Goal: Information Seeking & Learning: Learn about a topic

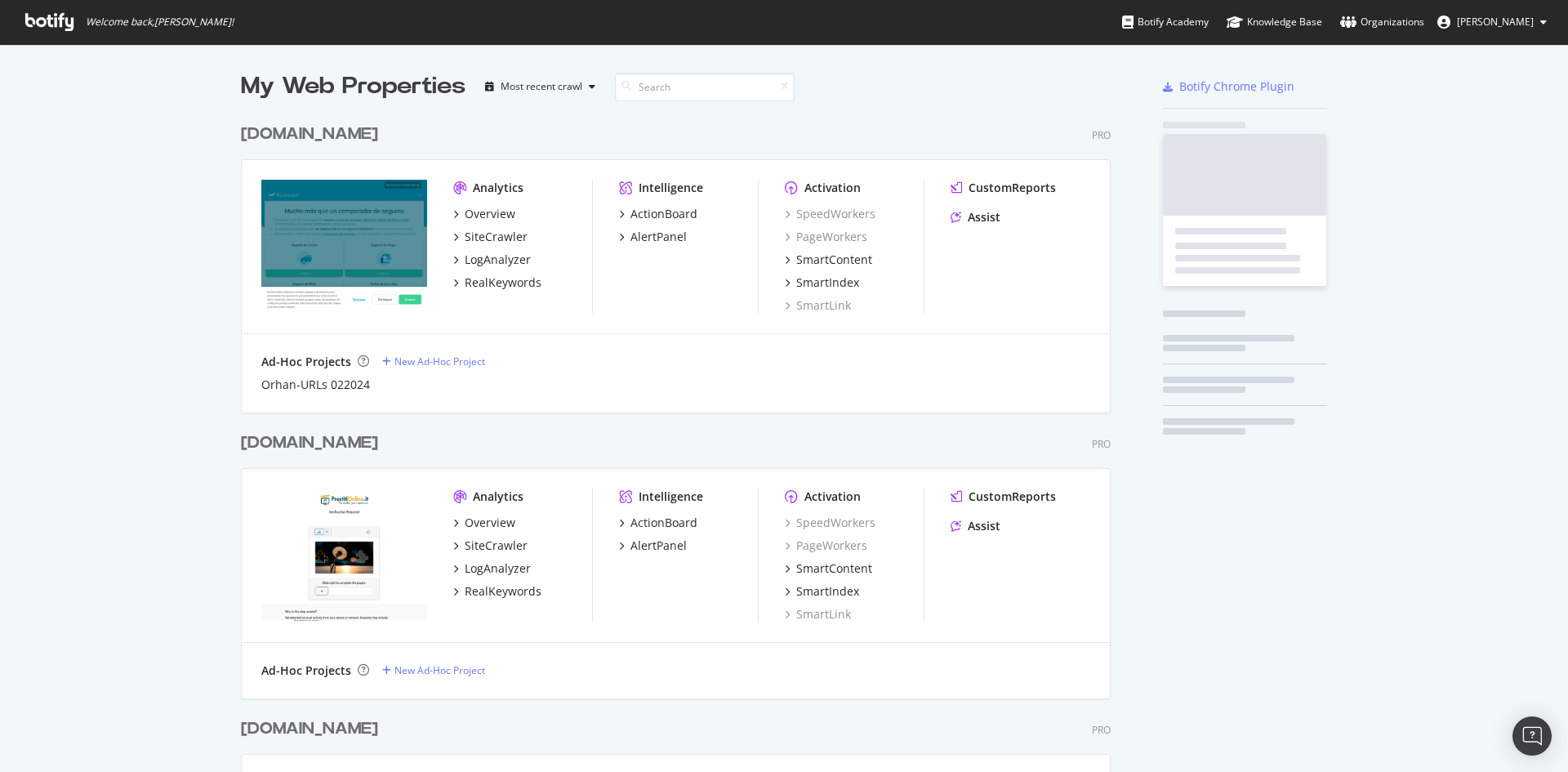
scroll to position [1636, 871]
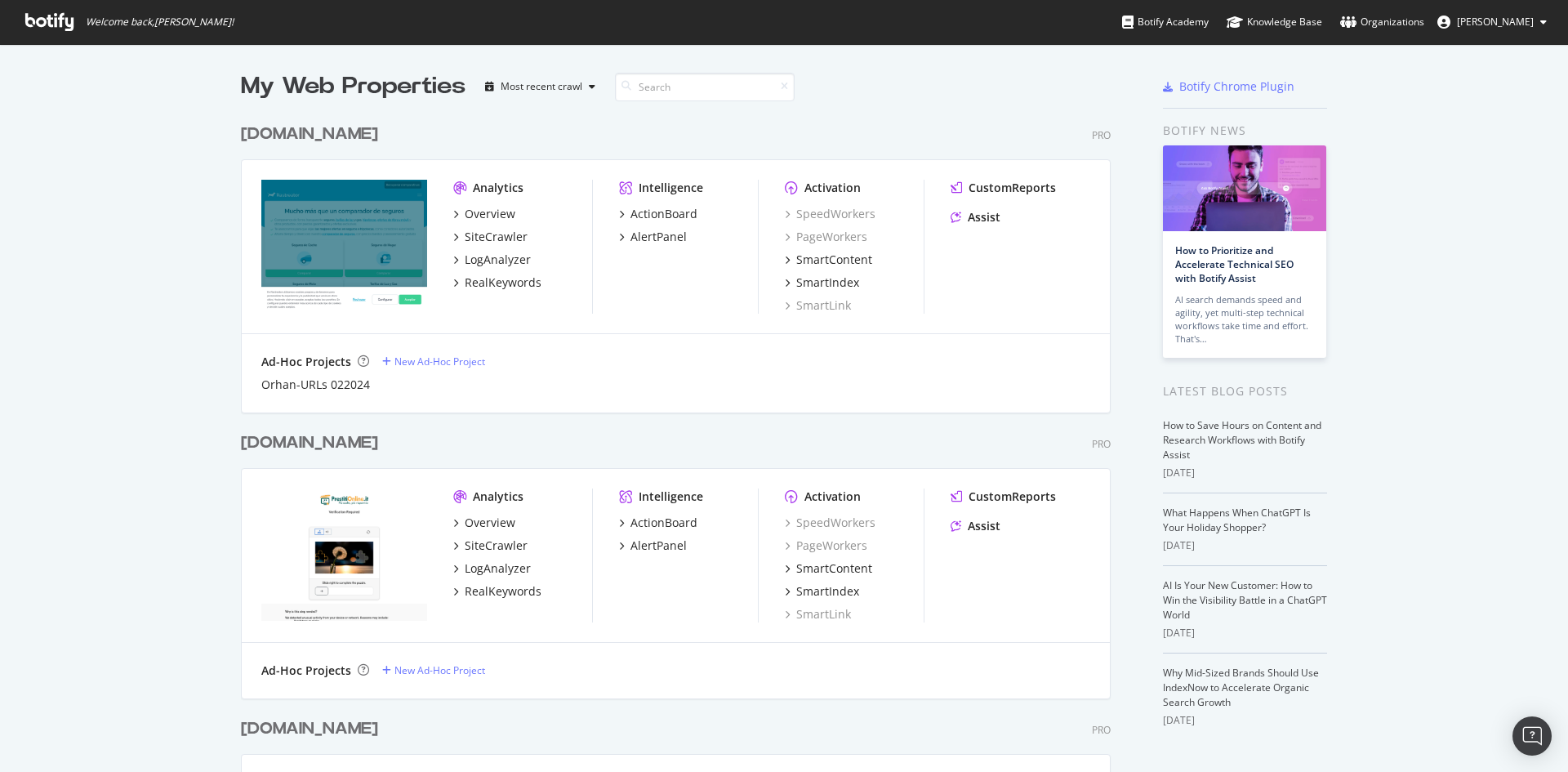
click at [465, 182] on div "Analytics" at bounding box center [523, 187] width 139 height 16
click at [480, 216] on div "Overview" at bounding box center [489, 214] width 50 height 16
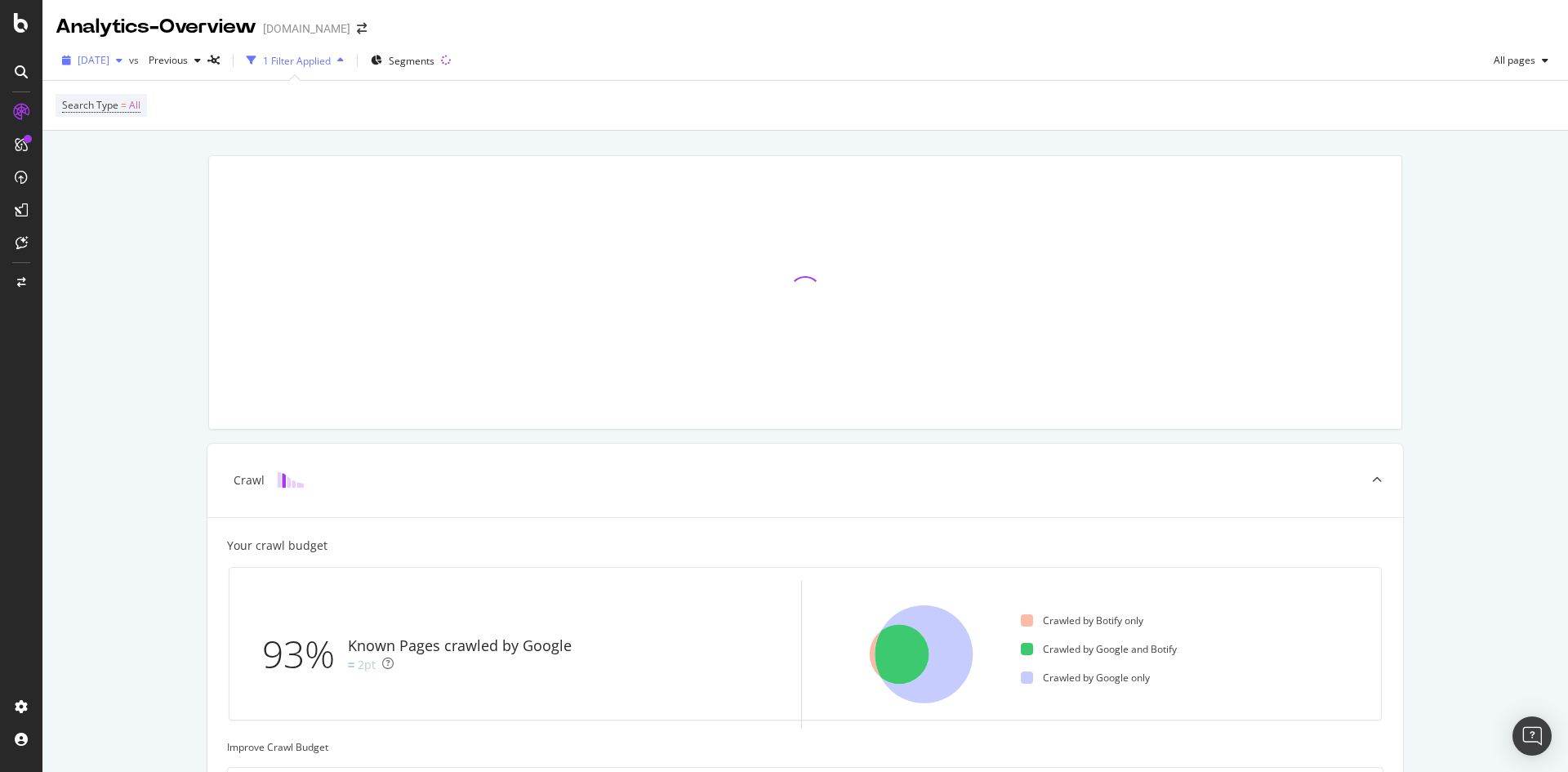
click at [89, 52] on div "2025 Aug. 31st" at bounding box center [92, 60] width 74 height 24
click at [143, 412] on div "Crawl Your crawl budget 93% Known Pages crawled by Google 2pt Crawled by Botify…" at bounding box center [805, 724] width 1526 height 1188
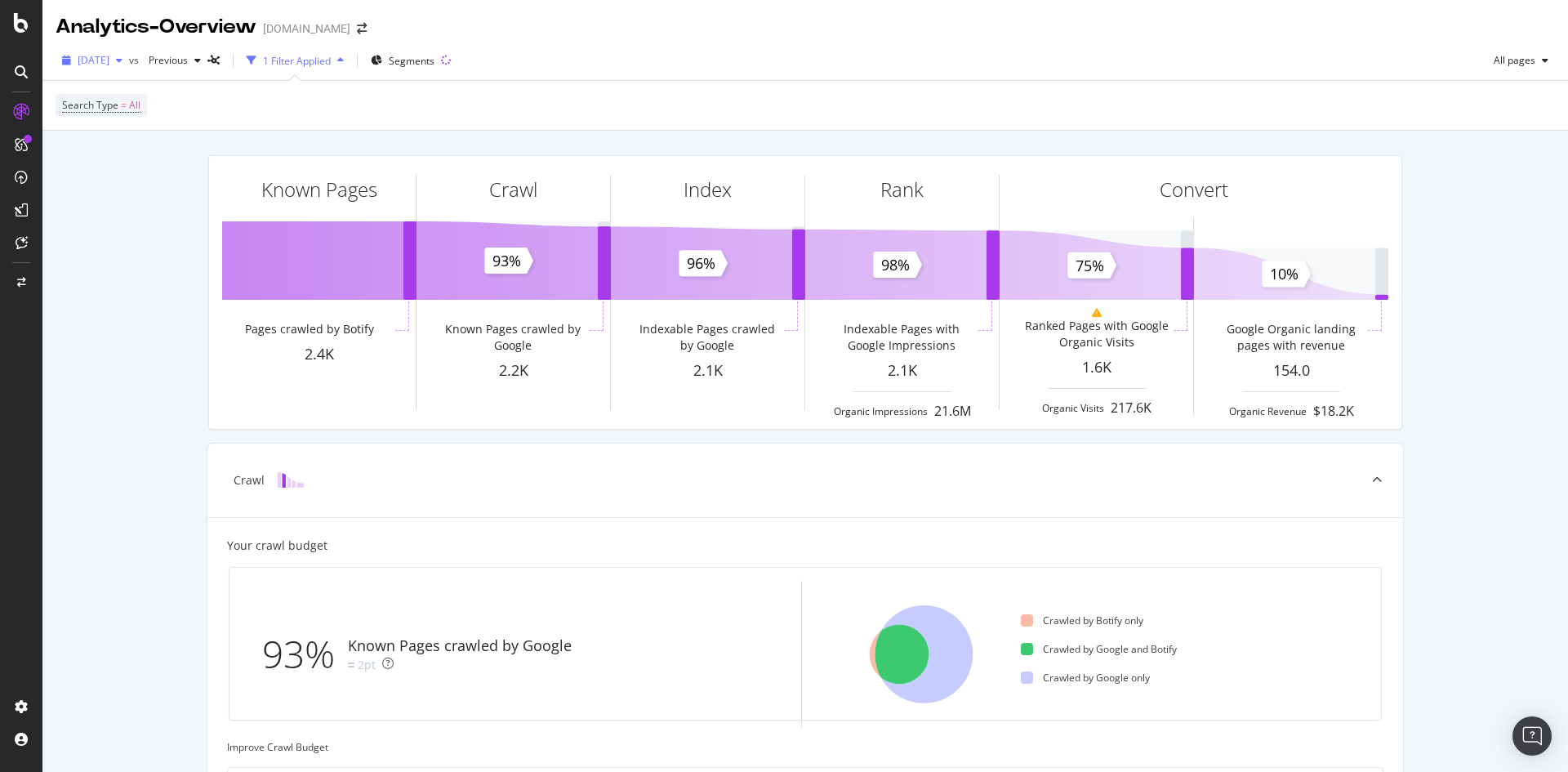
click at [109, 57] on span "2025 Aug. 31st" at bounding box center [94, 59] width 32 height 13
click at [22, 70] on icon at bounding box center [21, 72] width 13 height 13
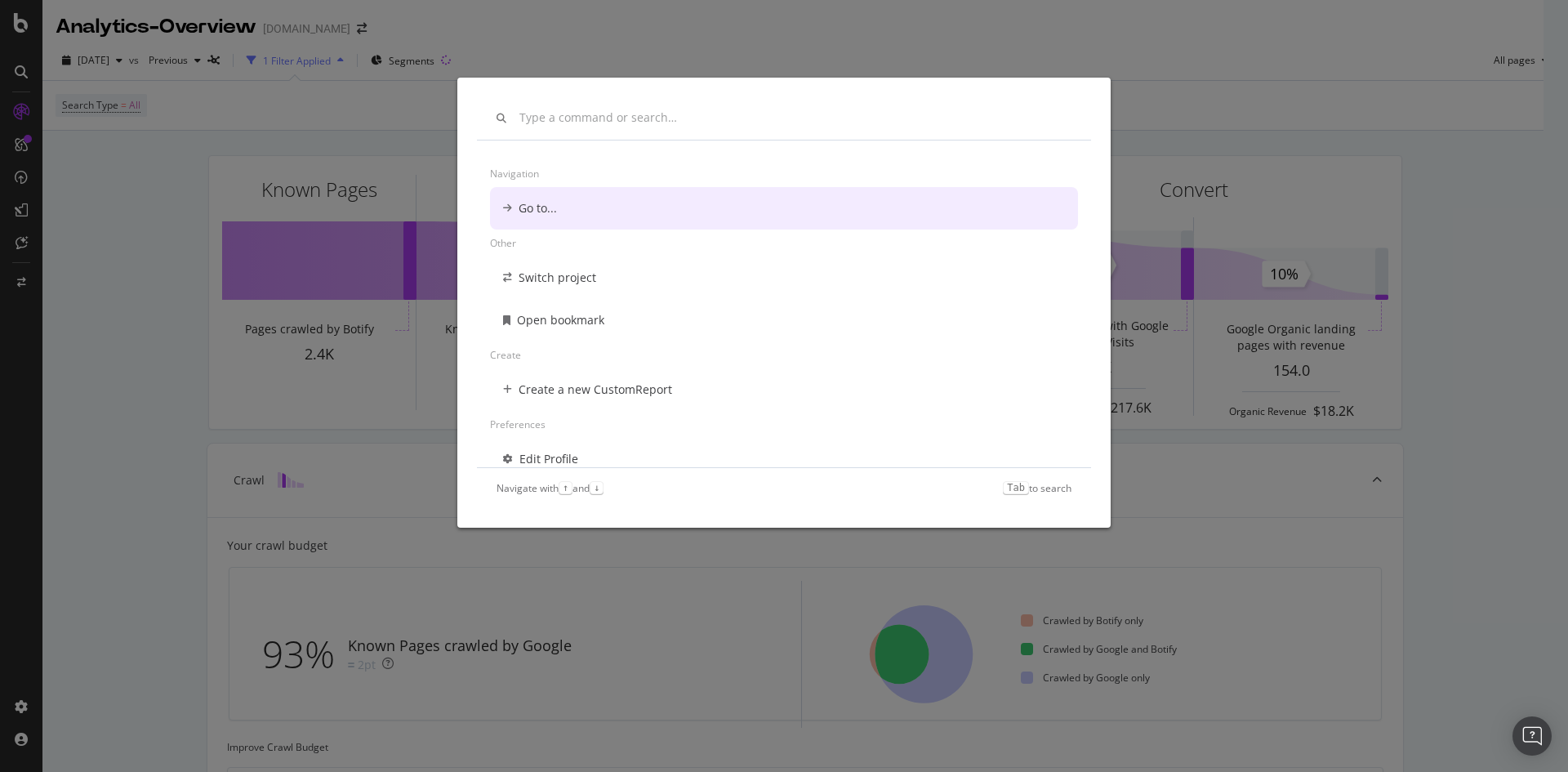
click at [97, 184] on div "Navigation Go to... Other Switch project Open bookmark Create Create a new Cust…" at bounding box center [784, 386] width 1568 height 772
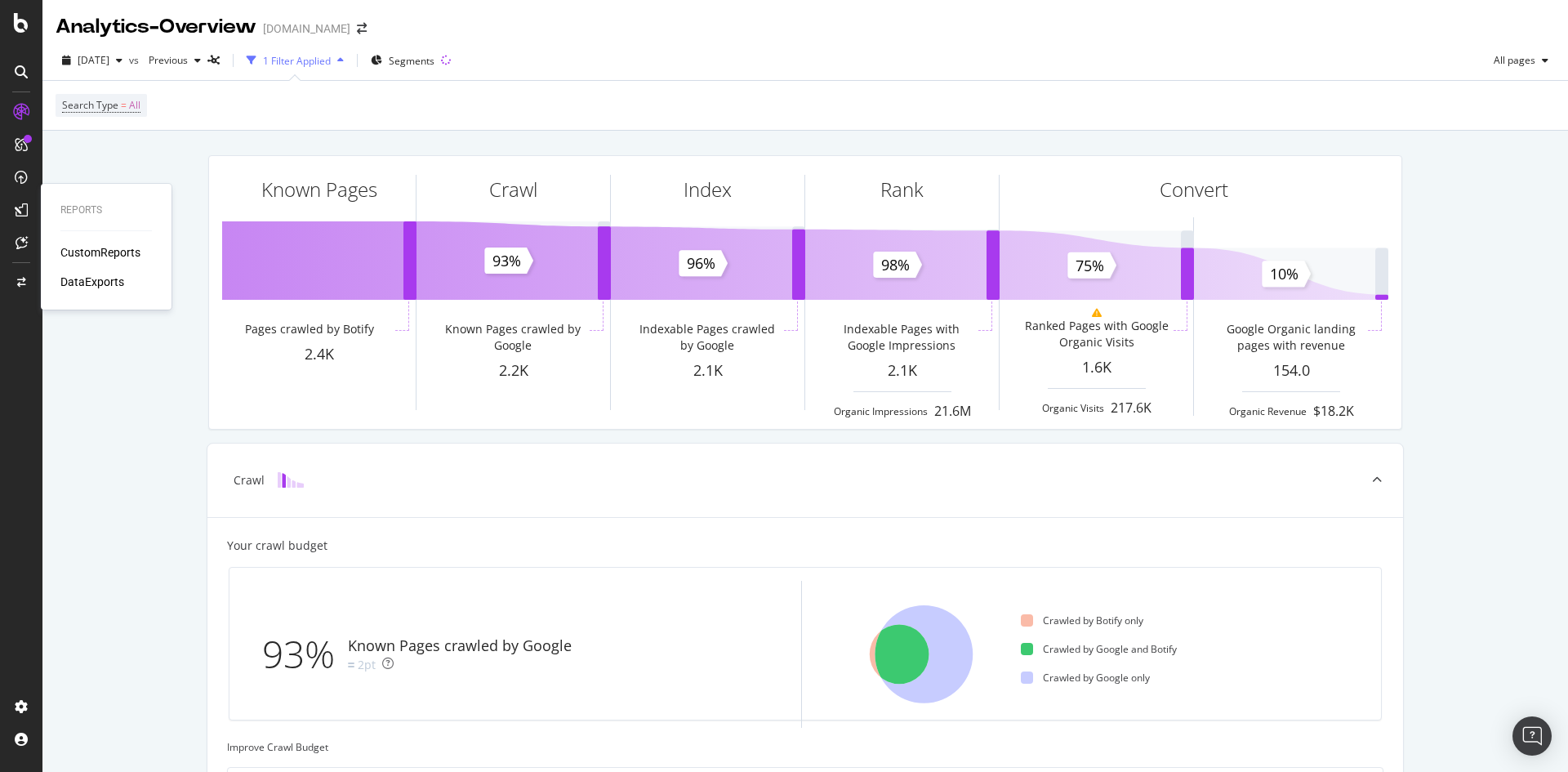
click at [71, 247] on div "CustomReports" at bounding box center [100, 252] width 80 height 16
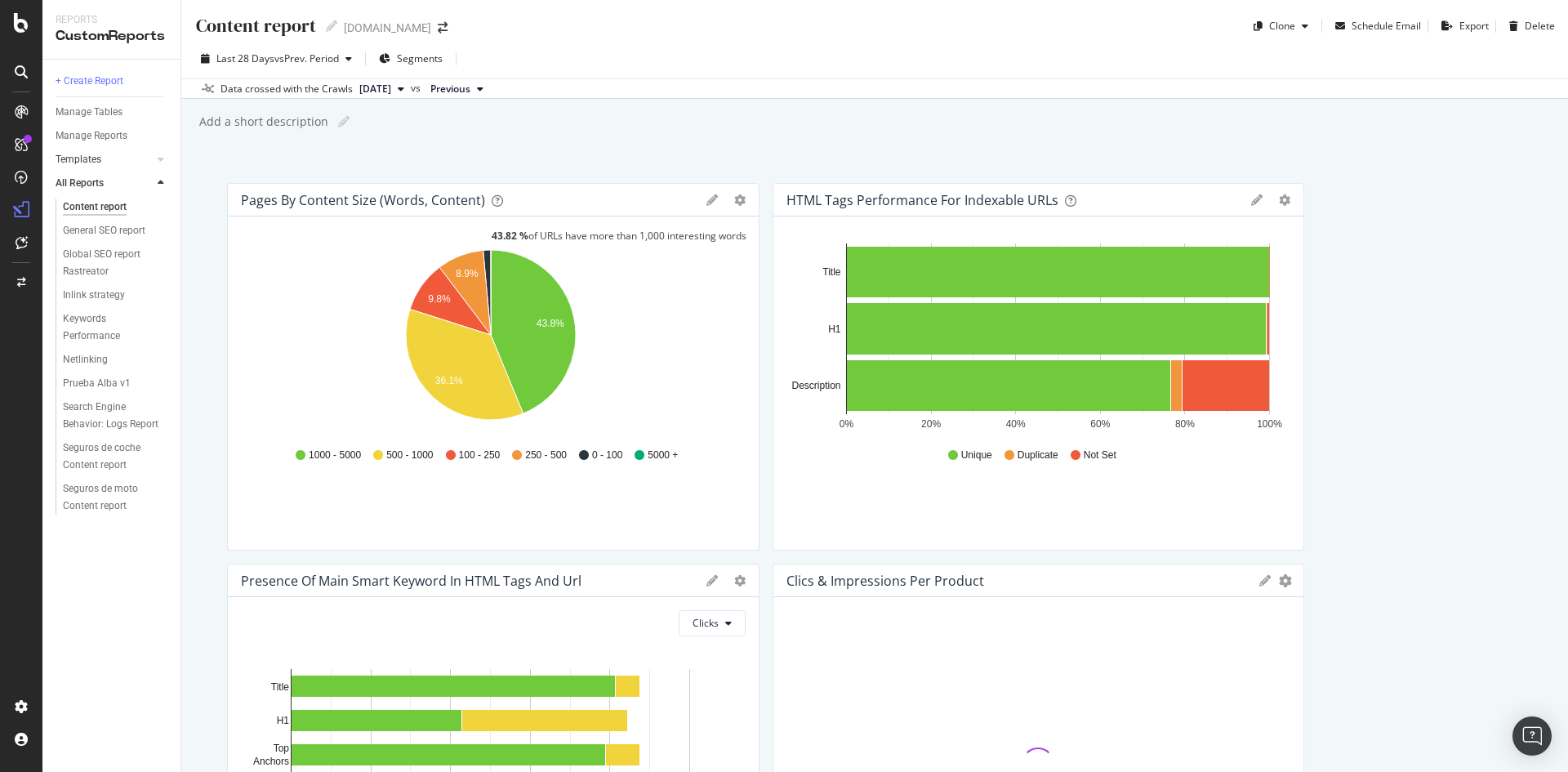
click at [132, 164] on link "Templates" at bounding box center [104, 160] width 97 height 17
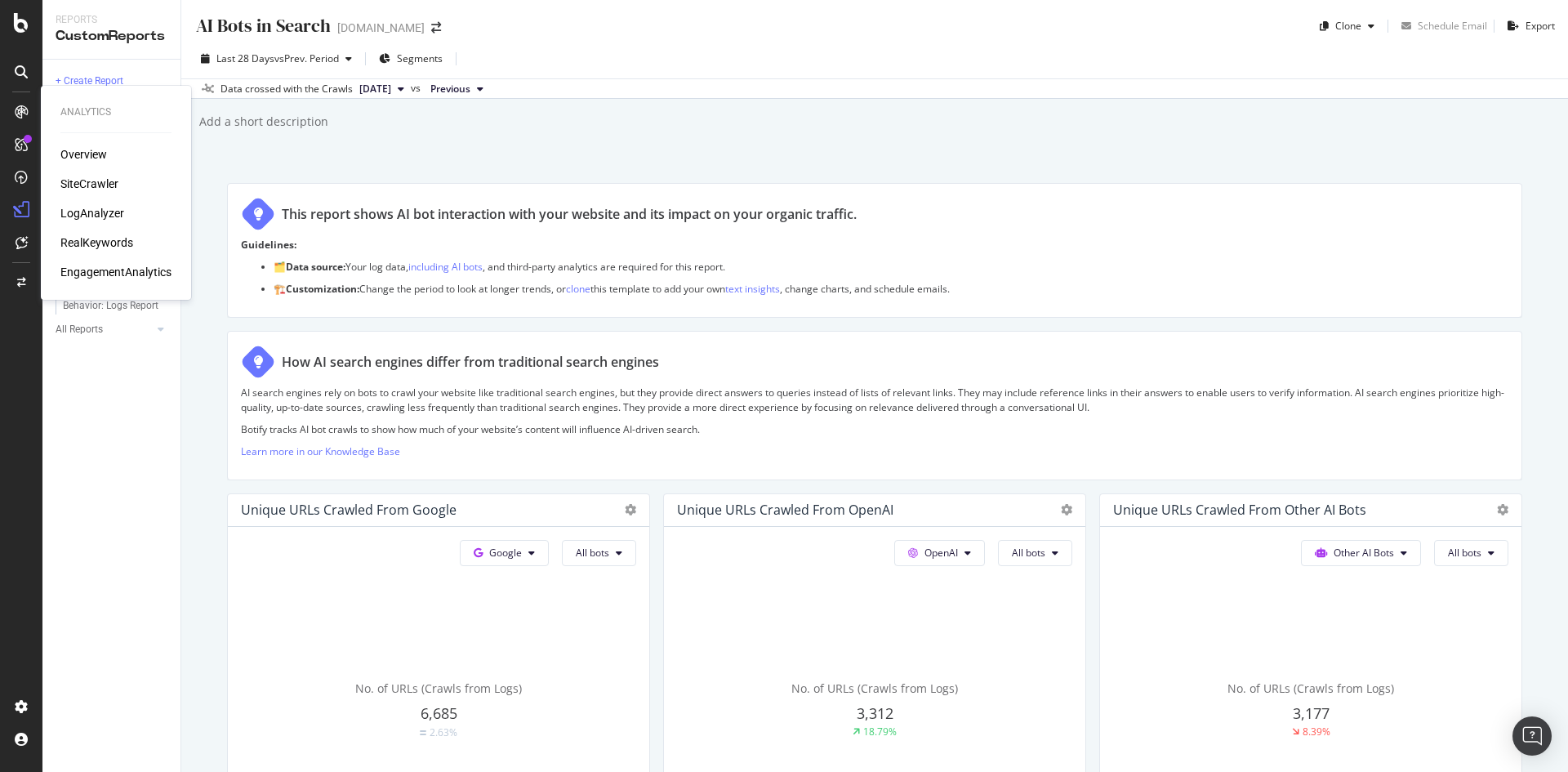
click at [115, 273] on div "EngagementAnalytics" at bounding box center [116, 272] width 111 height 16
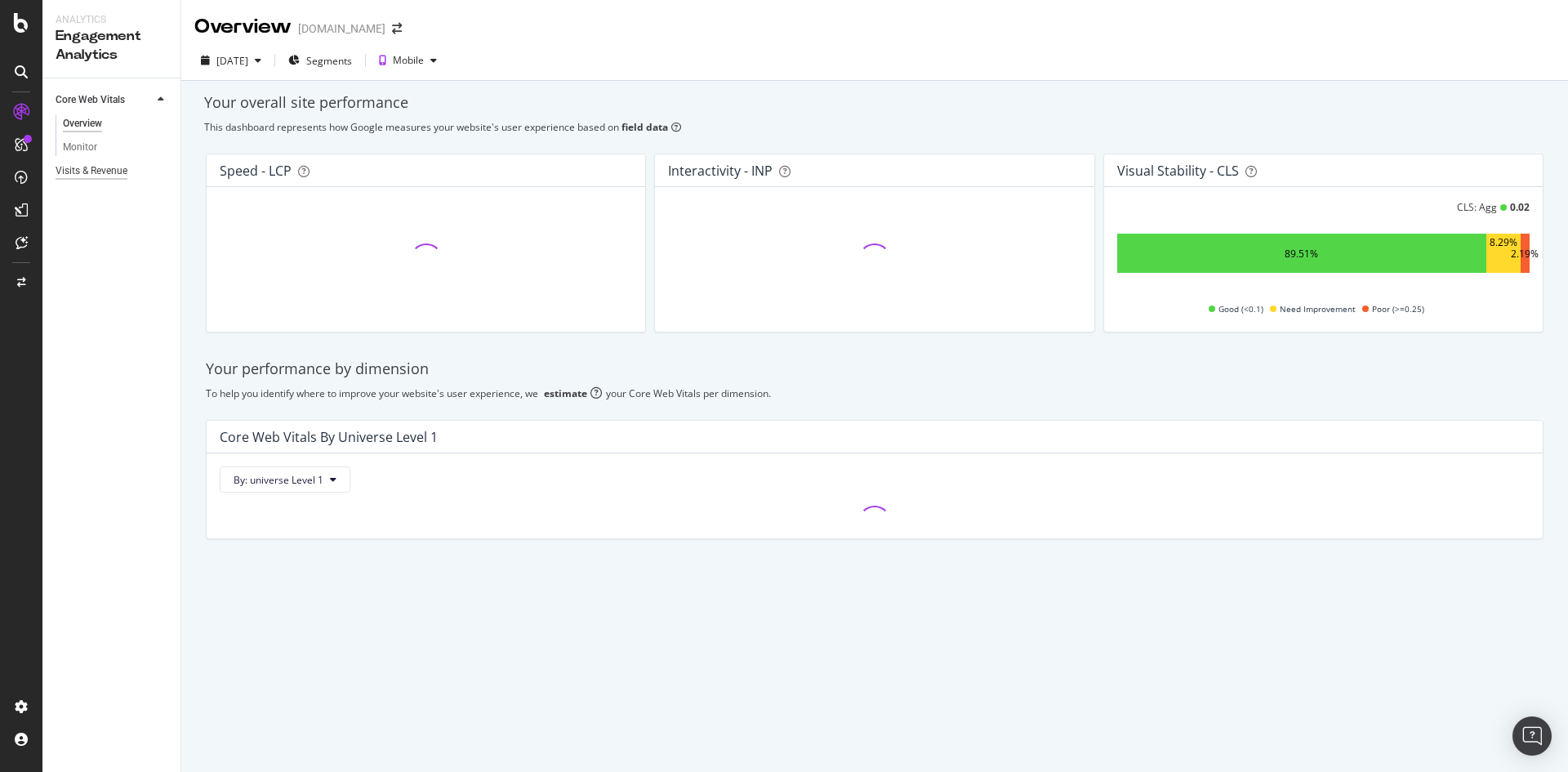
click at [94, 169] on div "Visits & Revenue" at bounding box center [91, 170] width 72 height 17
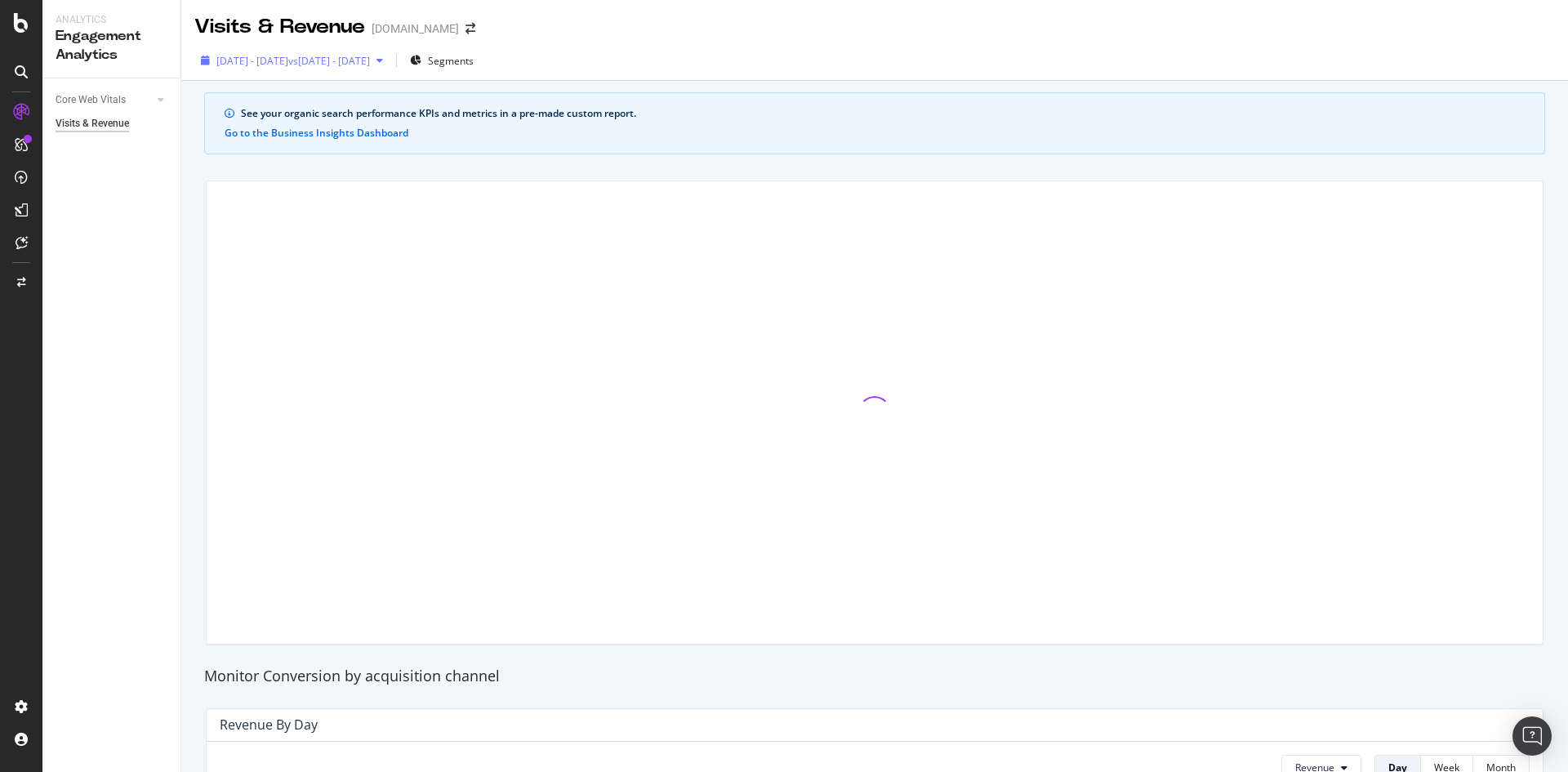
click at [264, 50] on div "2025 Aug. 11th - Sep. 7th vs 2025 Jul. 14th - Aug. 10th" at bounding box center [292, 60] width 195 height 24
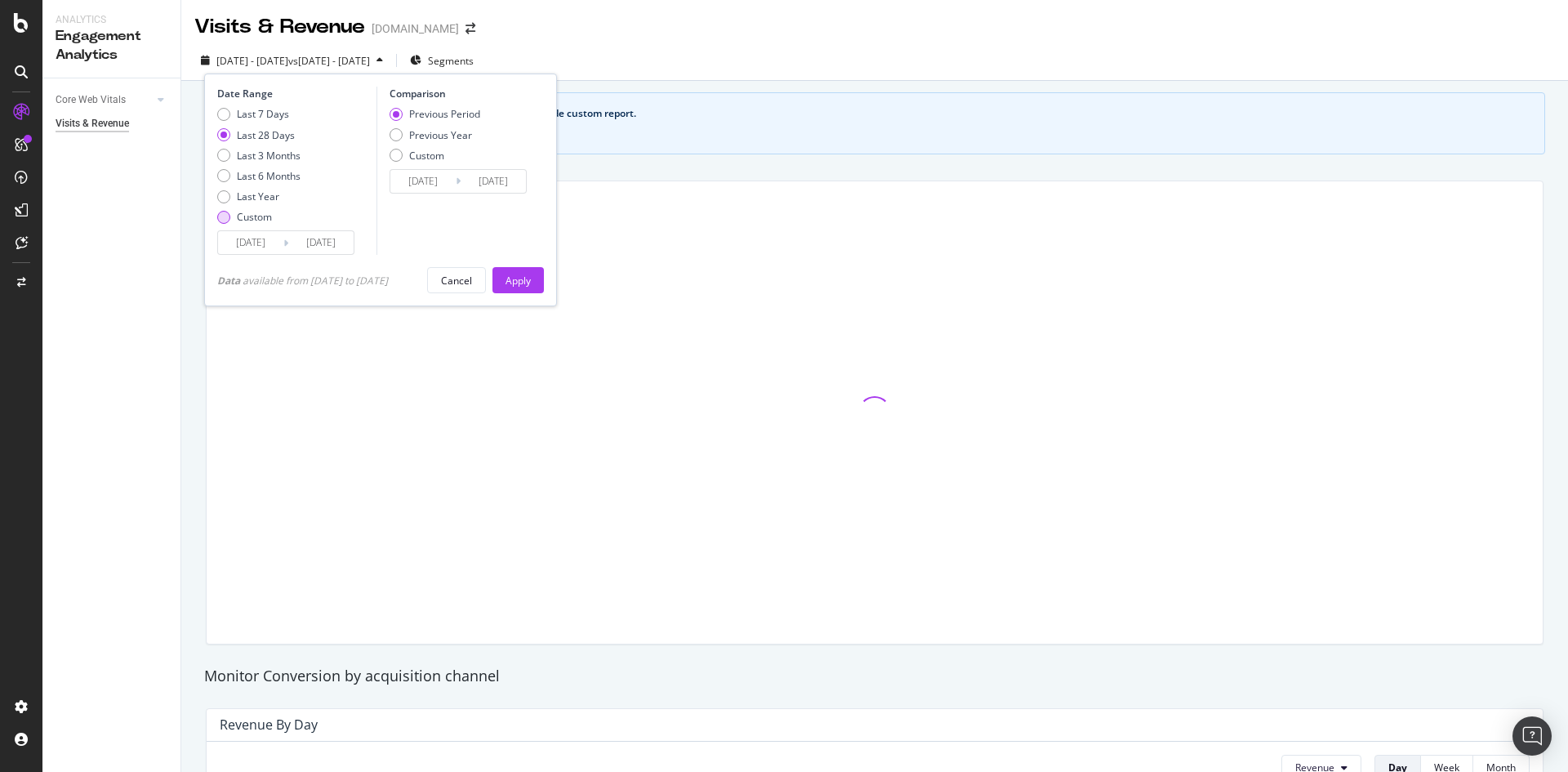
click at [254, 219] on div "Custom" at bounding box center [254, 216] width 35 height 13
click at [259, 243] on input "2025/08/11" at bounding box center [250, 243] width 65 height 23
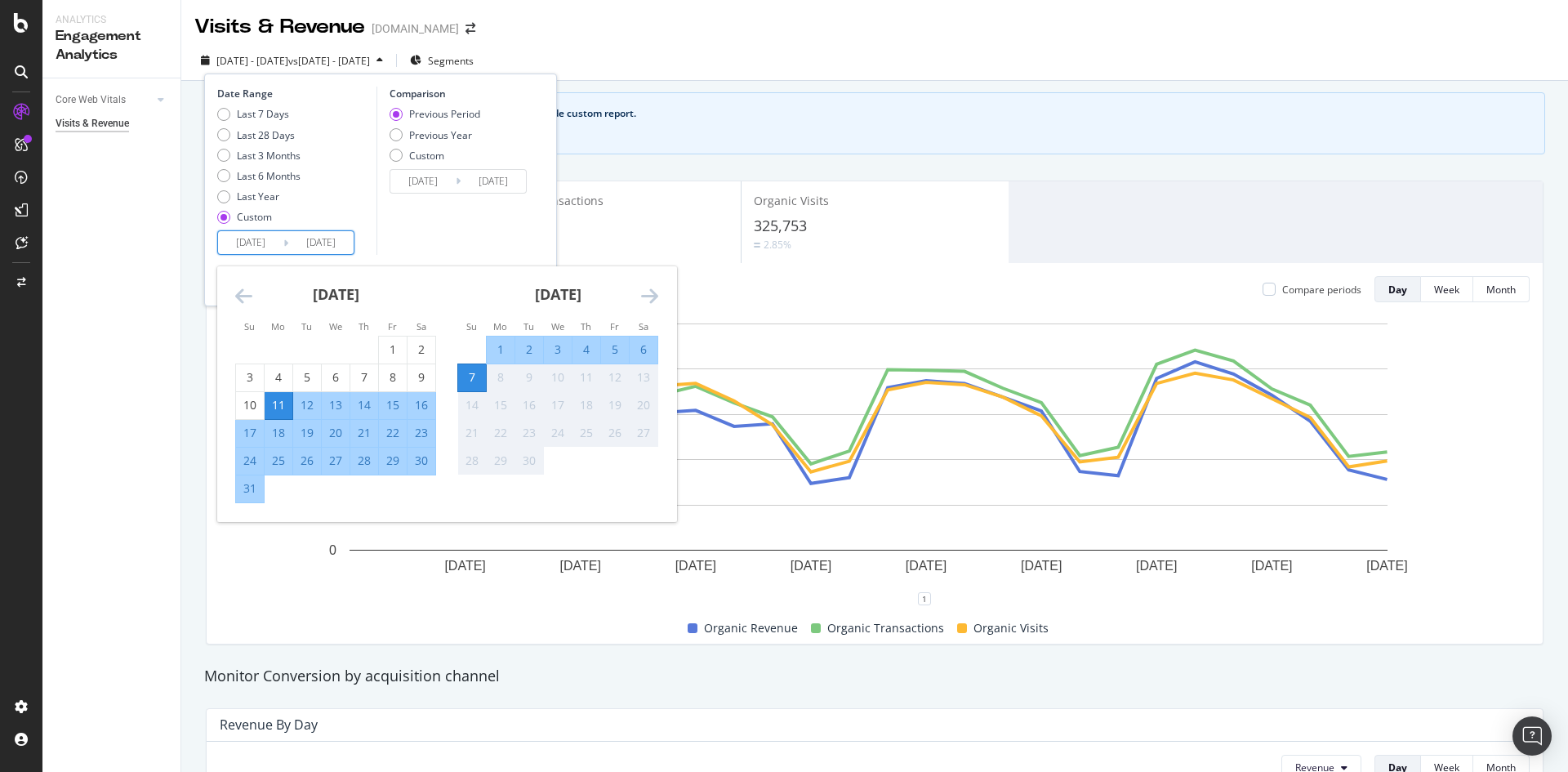
drag, startPoint x: 259, startPoint y: 243, endPoint x: 244, endPoint y: 240, distance: 15.3
click at [244, 240] on input "2025/08/11" at bounding box center [250, 243] width 65 height 23
drag, startPoint x: 244, startPoint y: 240, endPoint x: 308, endPoint y: 243, distance: 64.1
click at [308, 243] on div "2025/08/11 Navigate forward to interact with the calendar and select a date. Pr…" at bounding box center [285, 242] width 137 height 24
type input "2025/08/11"
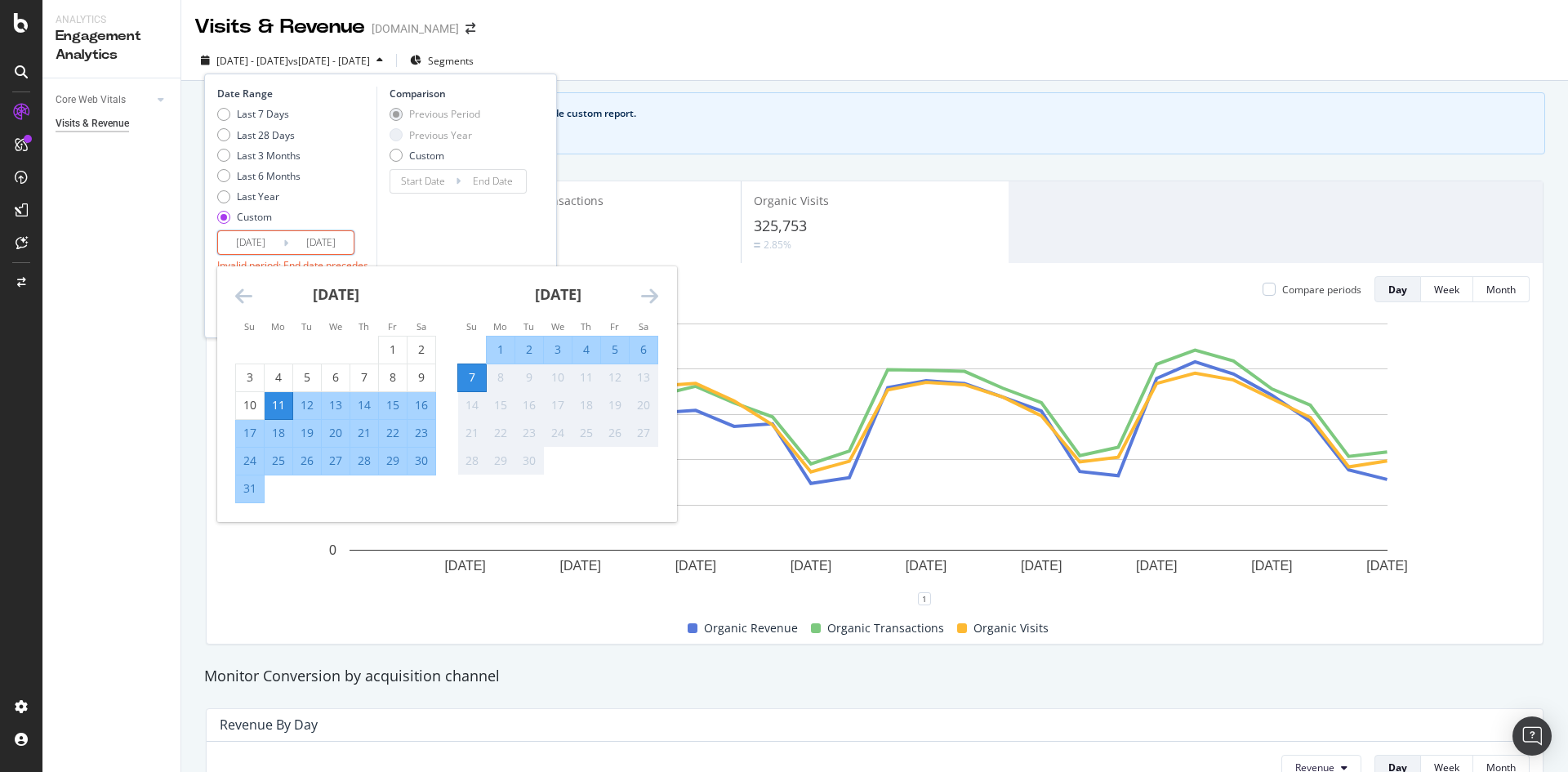
type input "[DATE]"
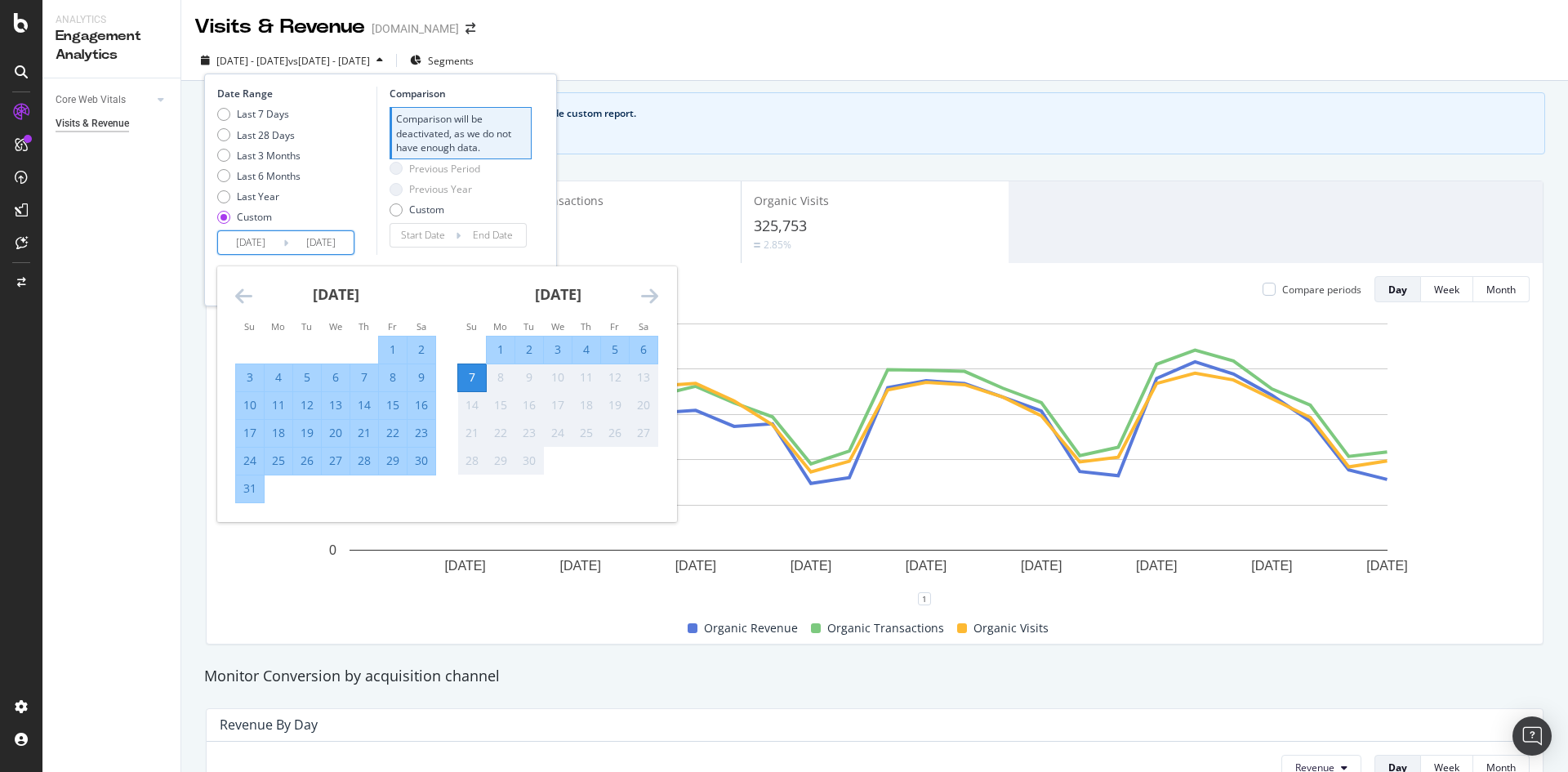
click at [308, 241] on input "[DATE]" at bounding box center [321, 243] width 65 height 23
drag, startPoint x: 316, startPoint y: 243, endPoint x: 383, endPoint y: 253, distance: 67.7
click at [383, 253] on div "Date Range Last 7 Days Last 28 Days Last 3 Months Last 6 Months Last Year Custo…" at bounding box center [380, 171] width 326 height 169
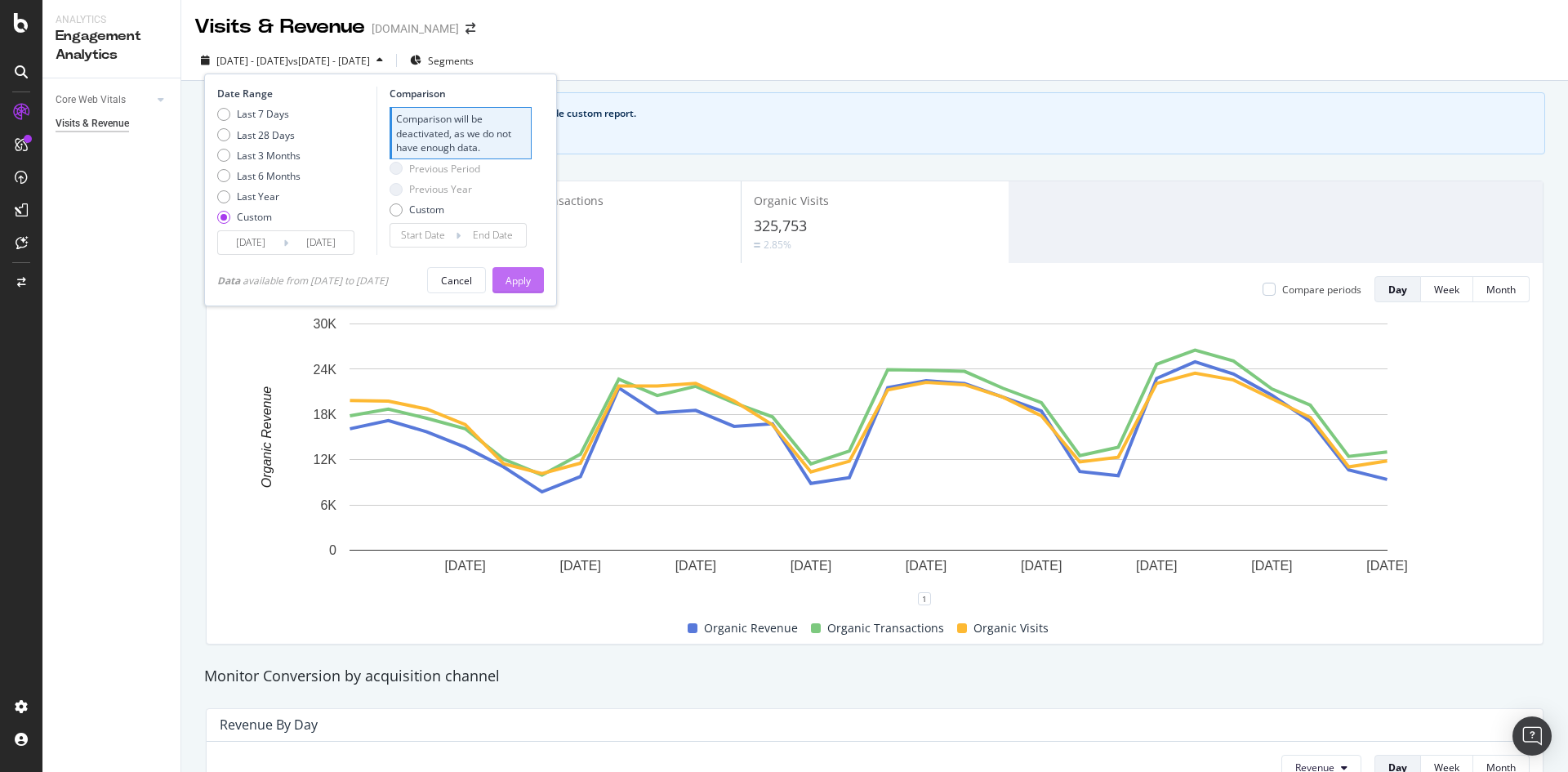
type input "[DATE]"
click at [514, 283] on div "Apply" at bounding box center [518, 280] width 25 height 13
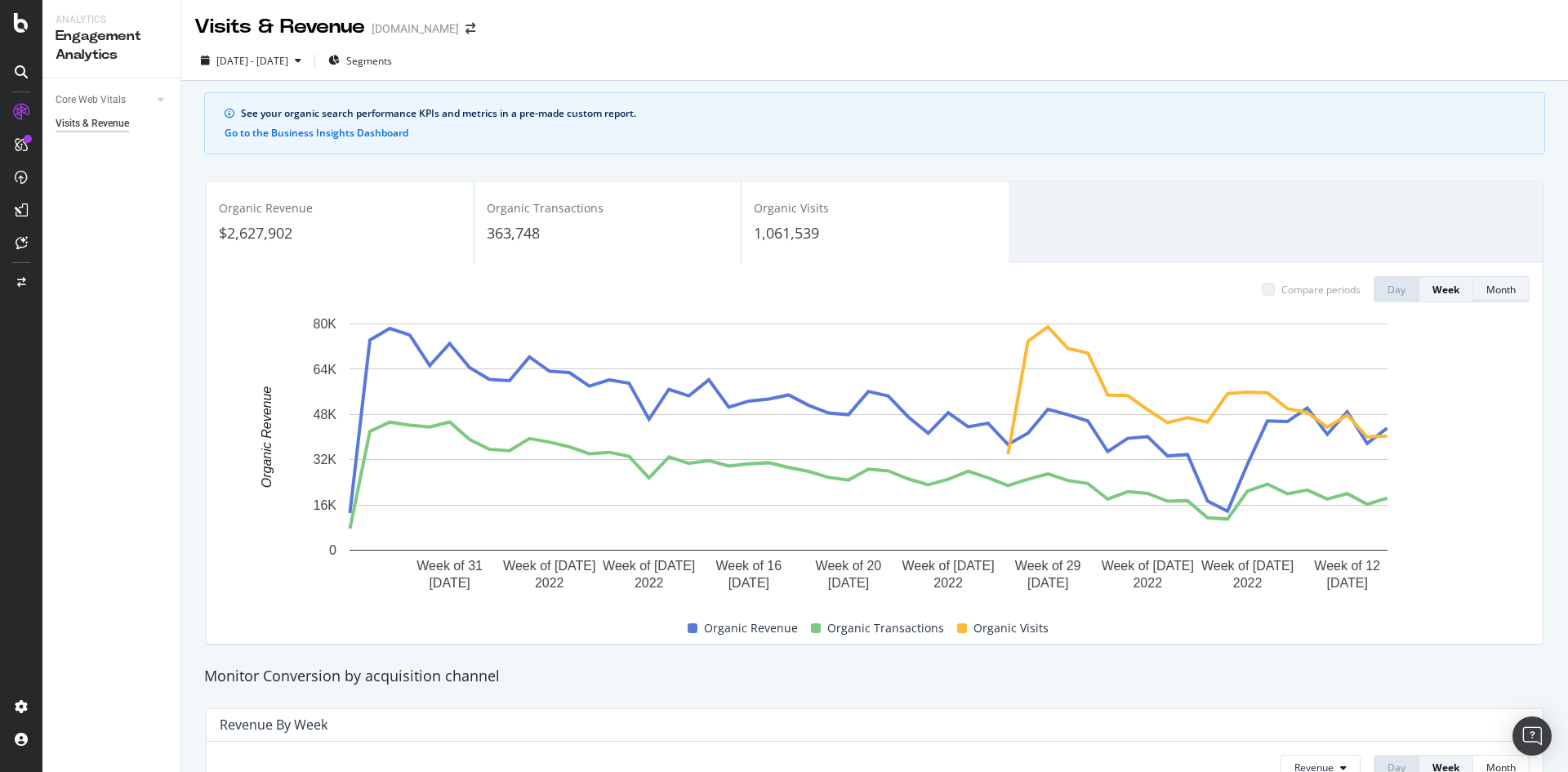
click at [1505, 290] on button "Month" at bounding box center [1502, 289] width 56 height 26
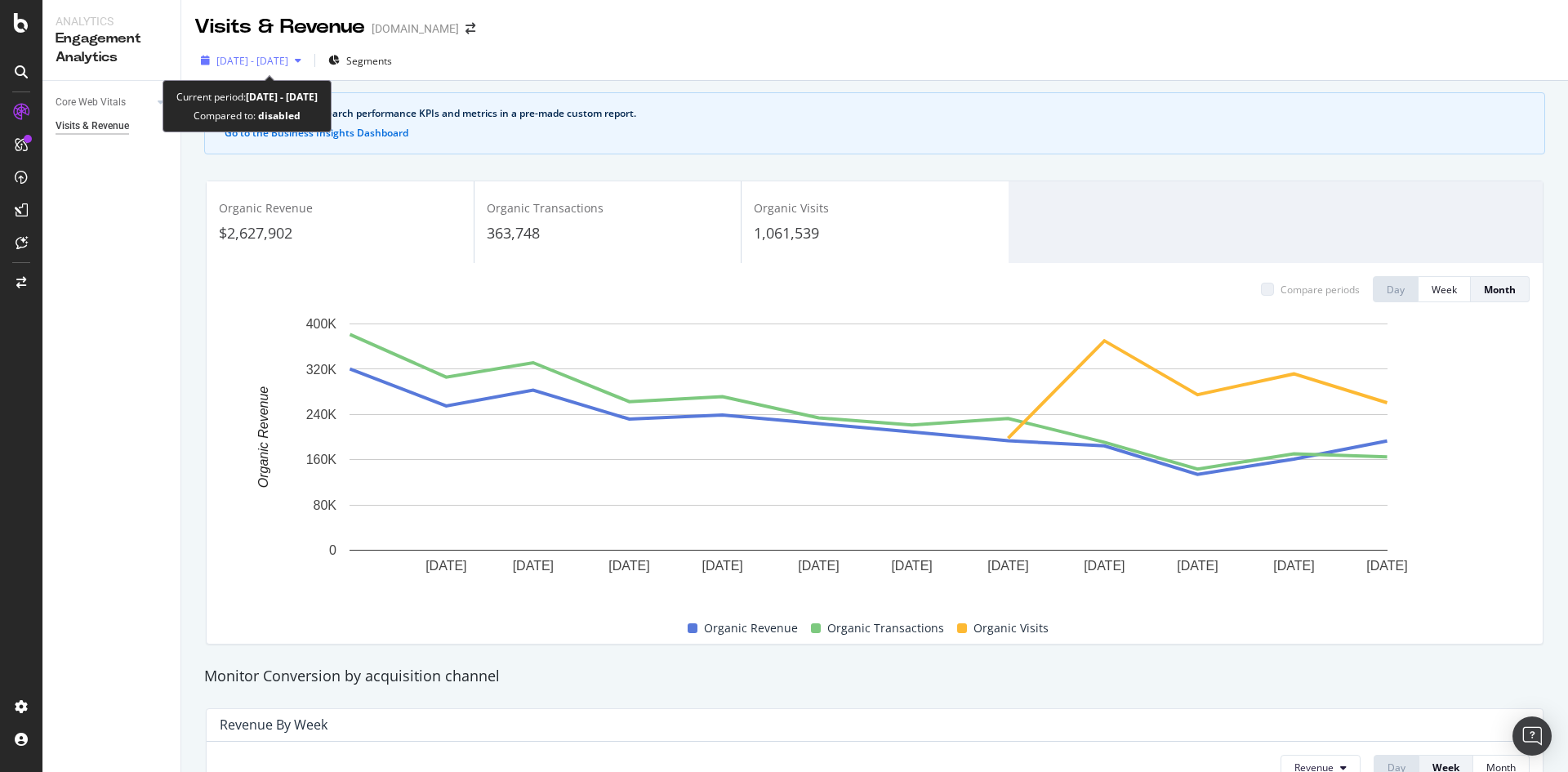
click at [256, 55] on span "[DATE] - [DATE]" at bounding box center [252, 60] width 72 height 13
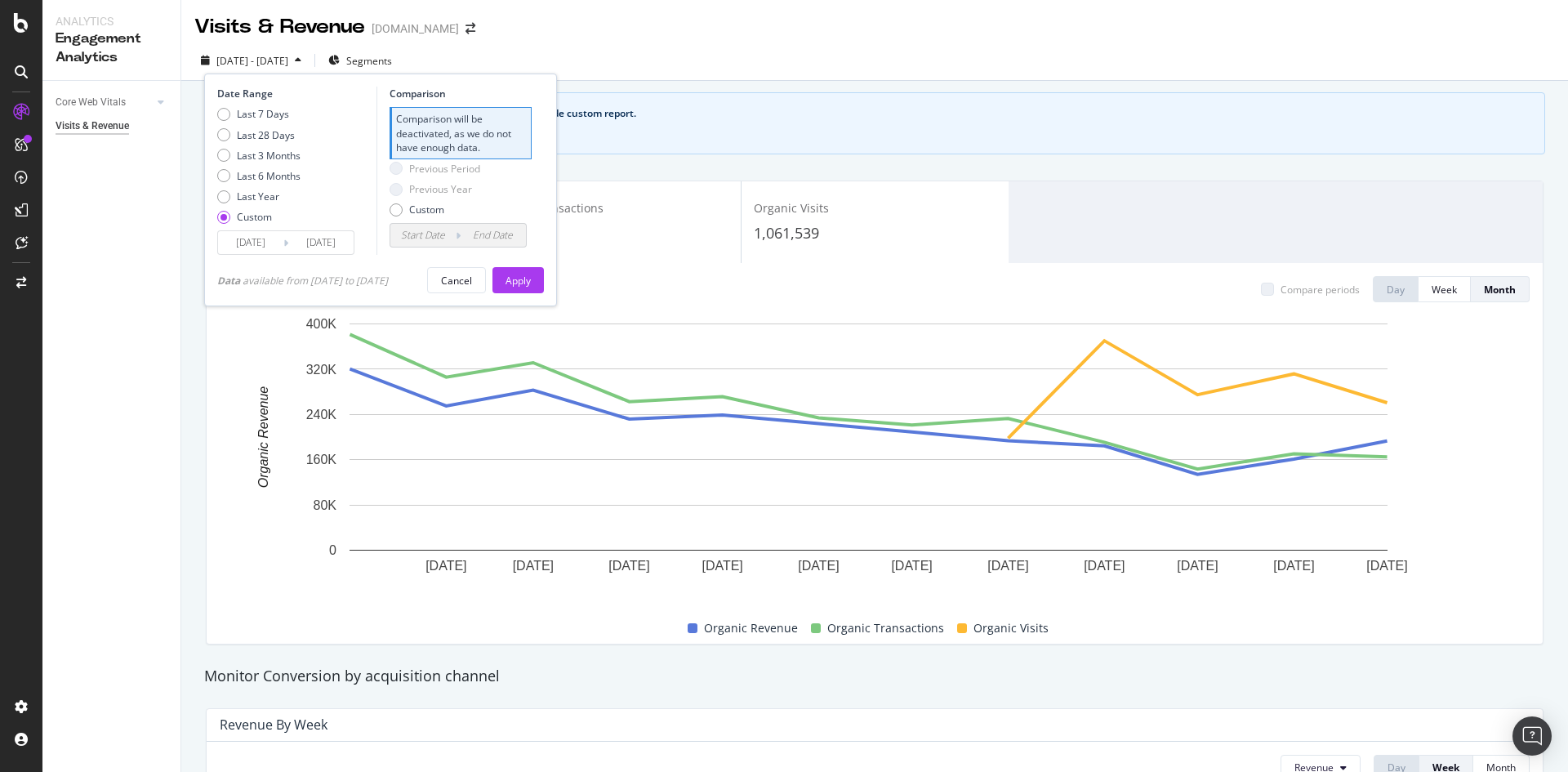
click at [248, 240] on input "[DATE]" at bounding box center [250, 243] width 65 height 23
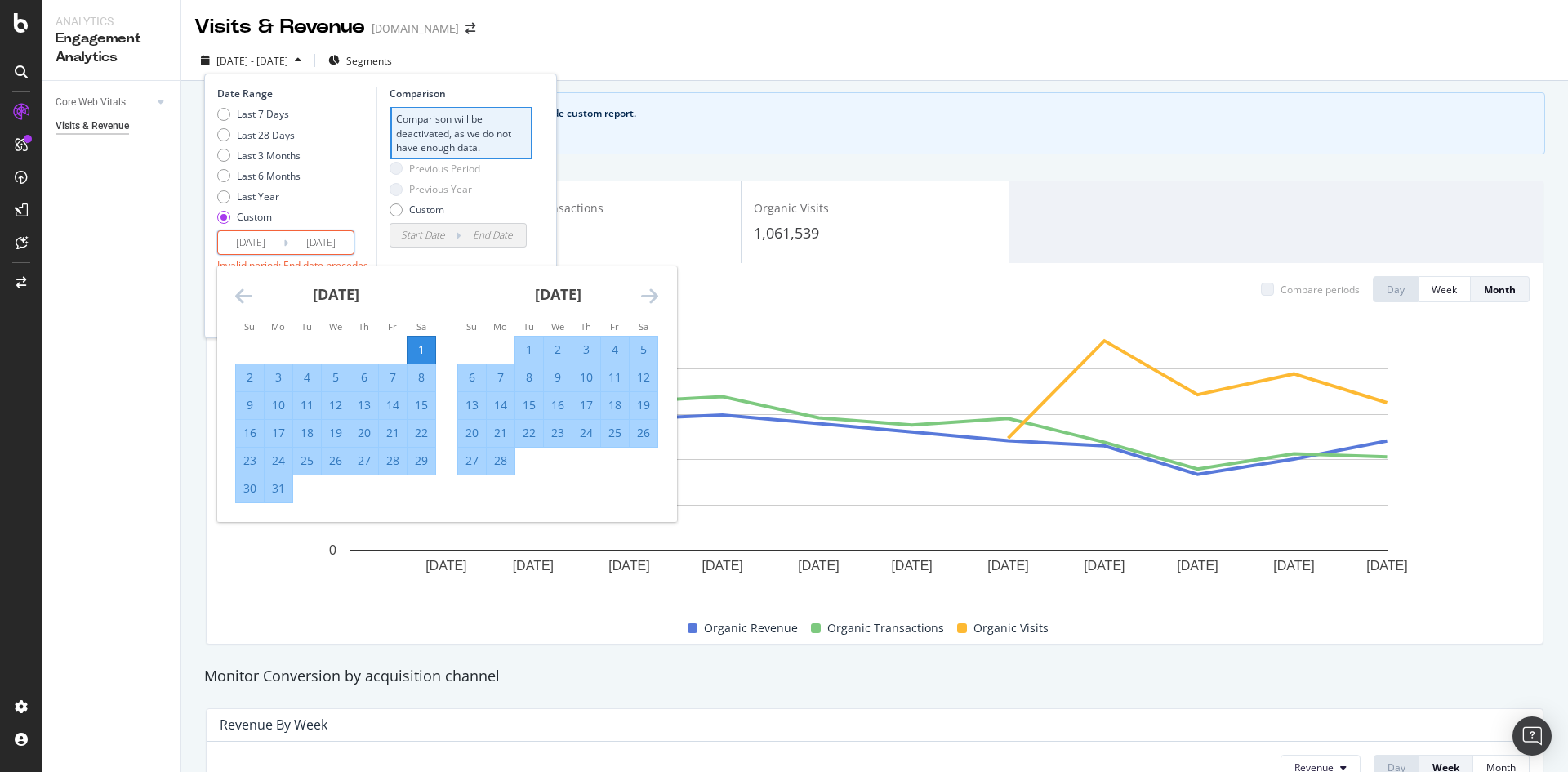
type input "[DATE]"
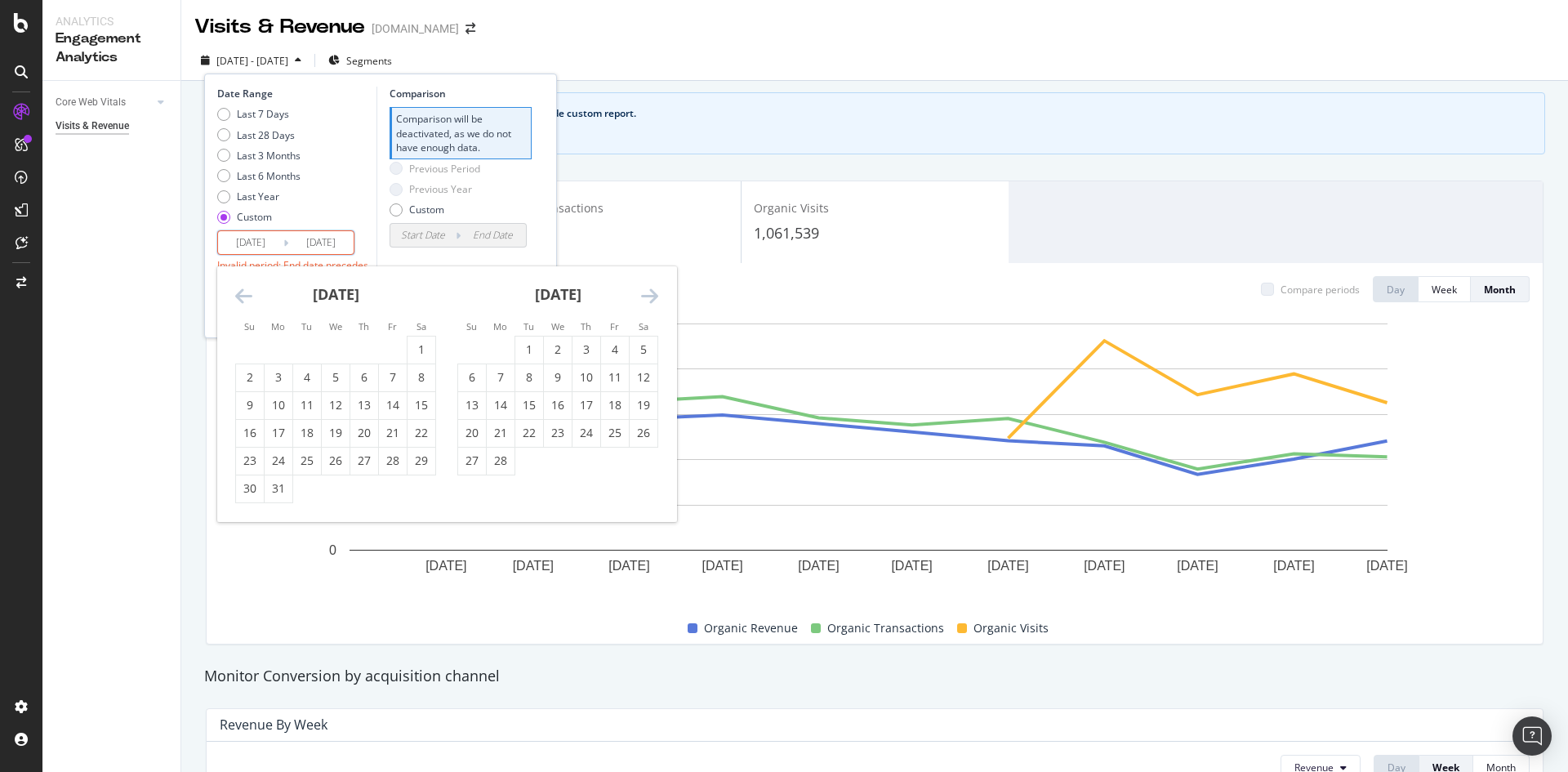
click at [316, 240] on input "[DATE]" at bounding box center [321, 243] width 65 height 23
click at [405, 256] on div "Comparison Comparison will be deactivated, as we do not have enough data. Previ…" at bounding box center [454, 186] width 155 height 199
click at [315, 241] on input "[DATE]" at bounding box center [321, 243] width 65 height 23
click at [527, 250] on div "Comparison Comparison will be deactivated, as we do not have enough data. Previ…" at bounding box center [454, 186] width 155 height 199
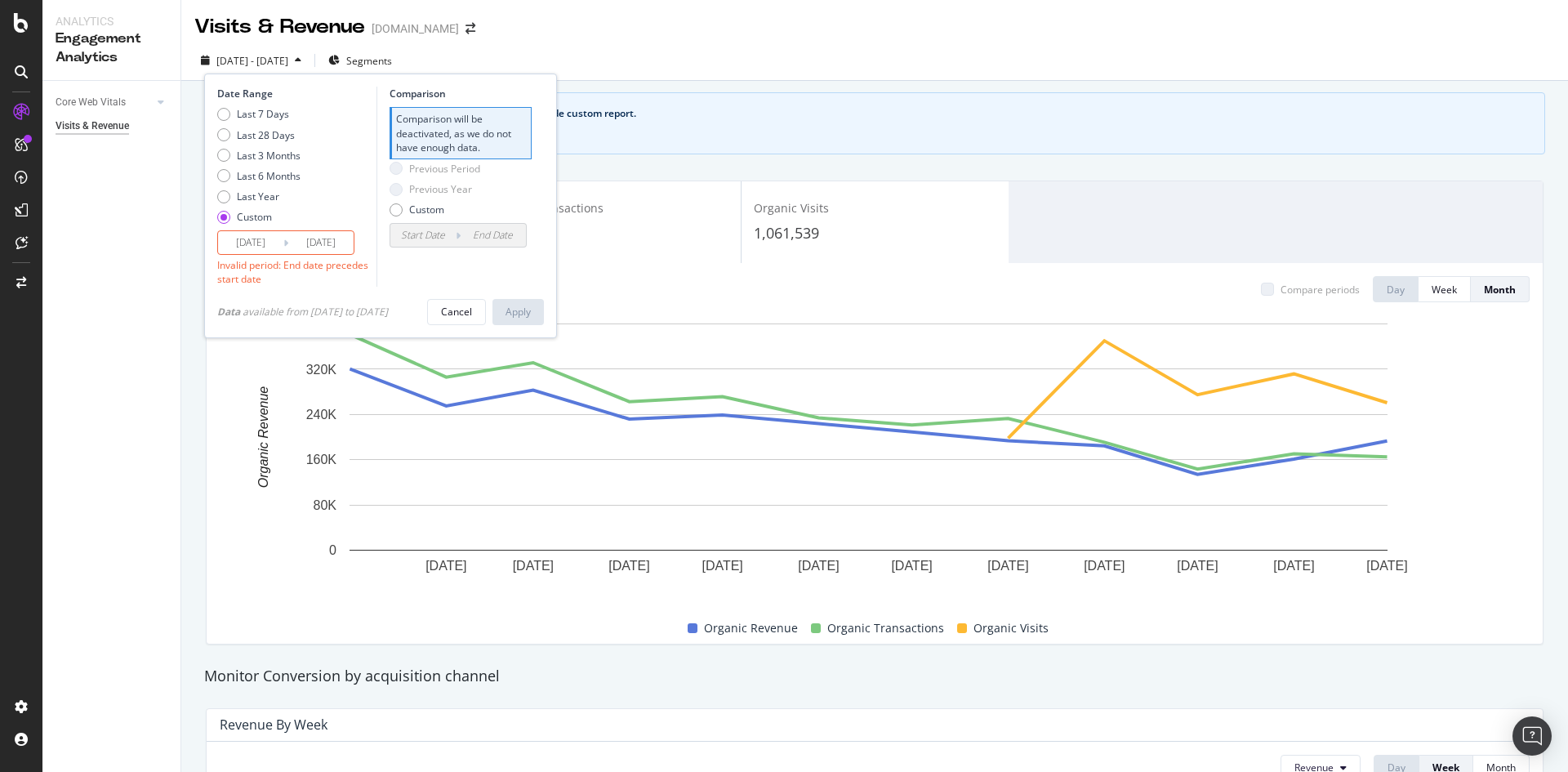
click at [314, 244] on input "[DATE]" at bounding box center [321, 243] width 65 height 23
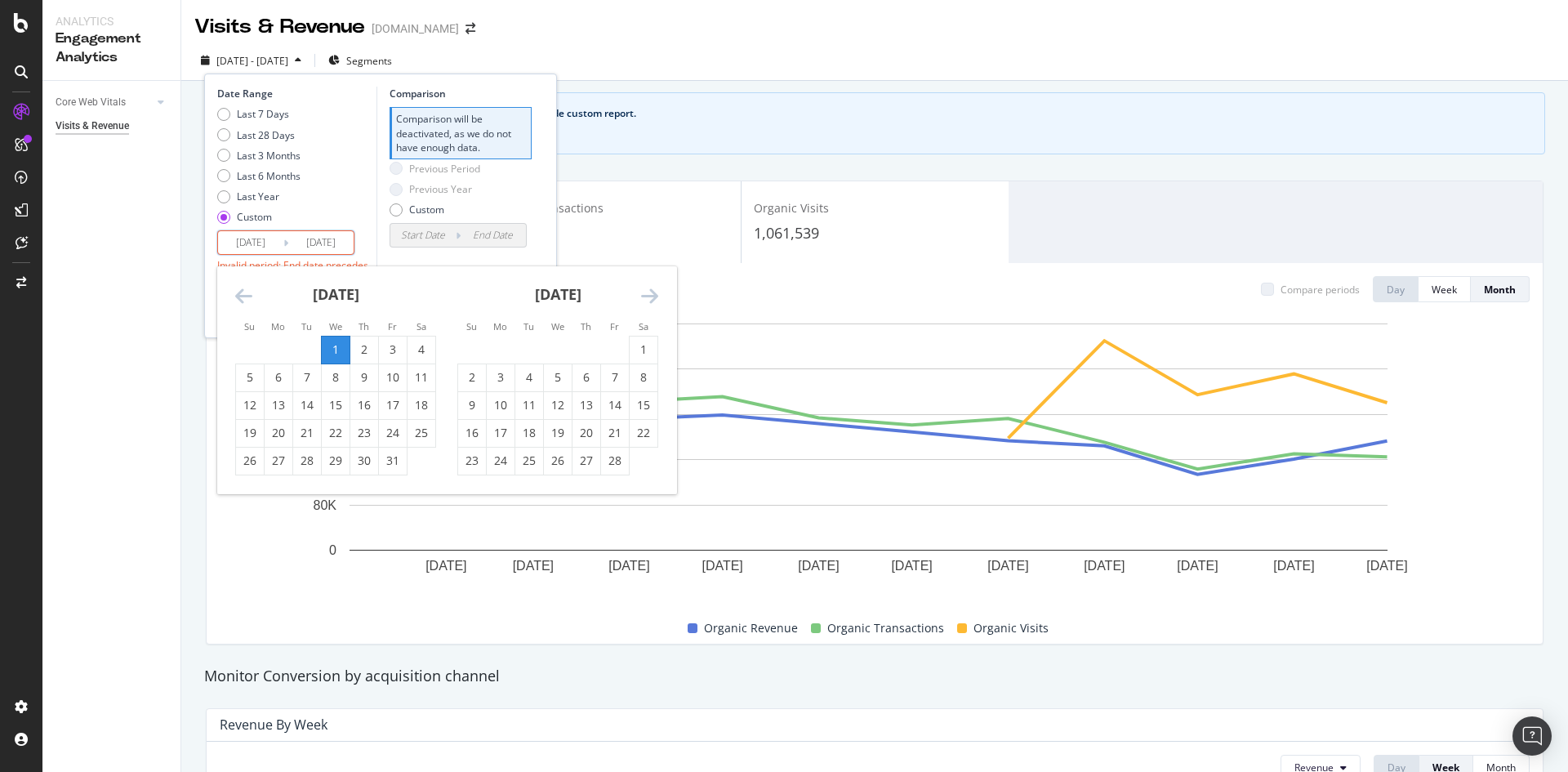
click at [654, 291] on icon "Move forward to switch to the next month." at bounding box center [649, 296] width 17 height 20
click at [654, 290] on icon "Move forward to switch to the next month." at bounding box center [649, 296] width 17 height 20
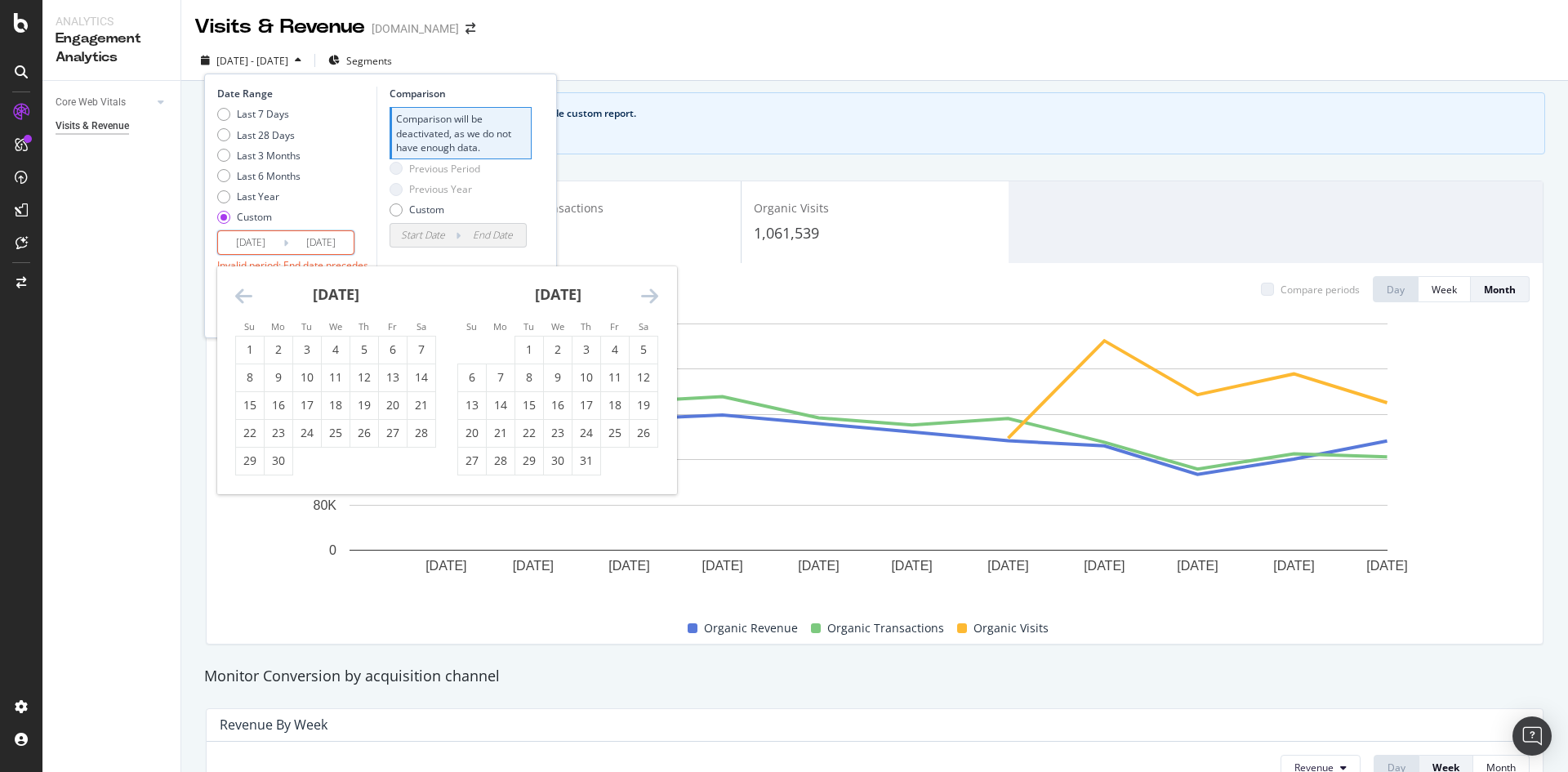
click at [654, 289] on icon "Move forward to switch to the next month." at bounding box center [649, 296] width 17 height 20
click at [654, 290] on icon "Move forward to switch to the next month." at bounding box center [649, 296] width 17 height 20
click at [470, 377] on div "7" at bounding box center [472, 377] width 28 height 16
type input "[DATE]"
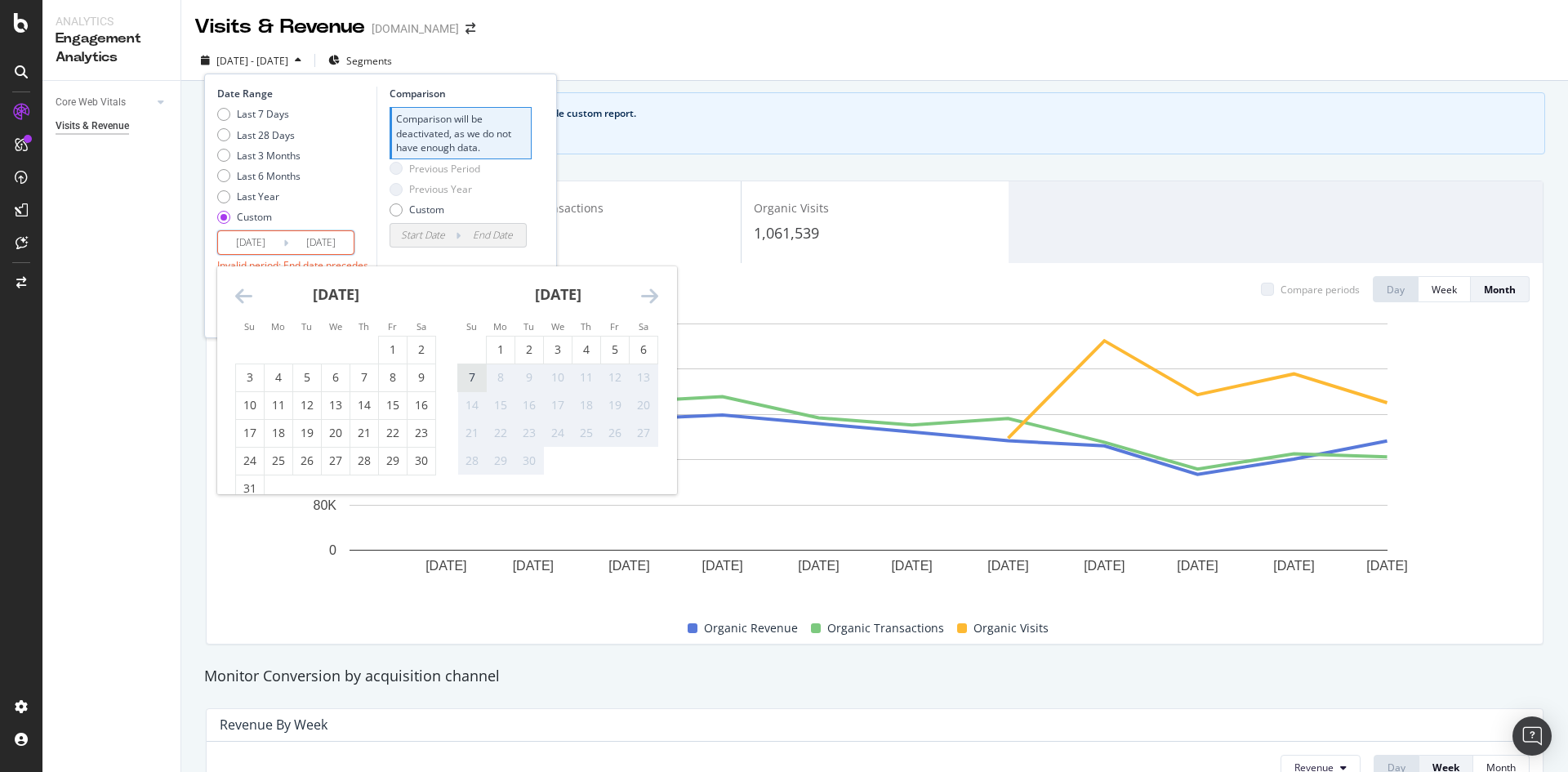
type input "[DATE]"
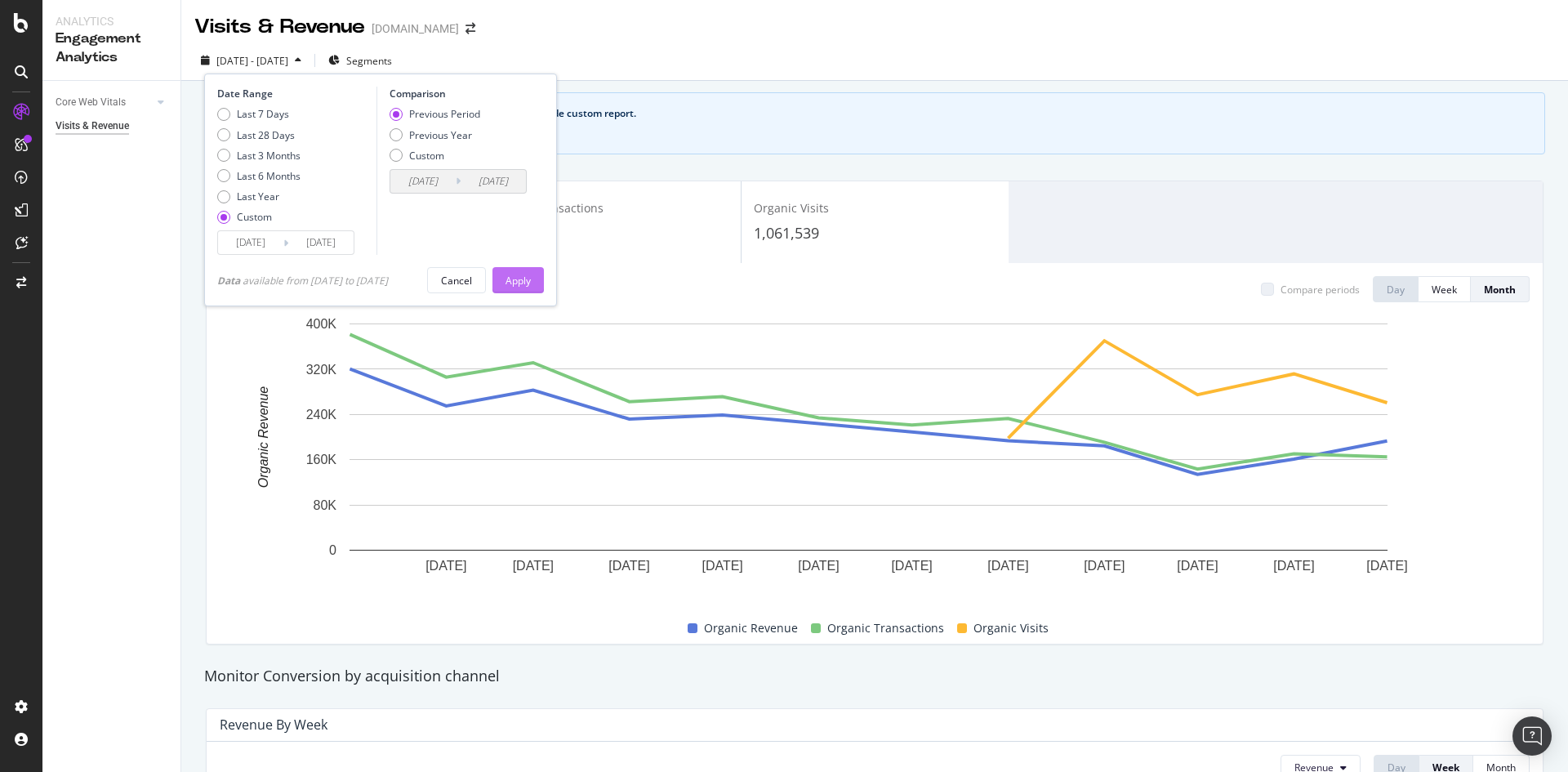
click at [528, 273] on div "Apply" at bounding box center [518, 280] width 25 height 13
